Goal: Task Accomplishment & Management: Manage account settings

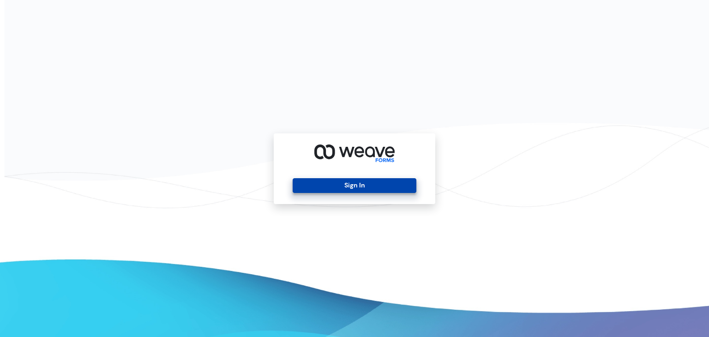
click at [336, 189] on button "Sign In" at bounding box center [354, 185] width 123 height 15
